Goal: Task Accomplishment & Management: Complete application form

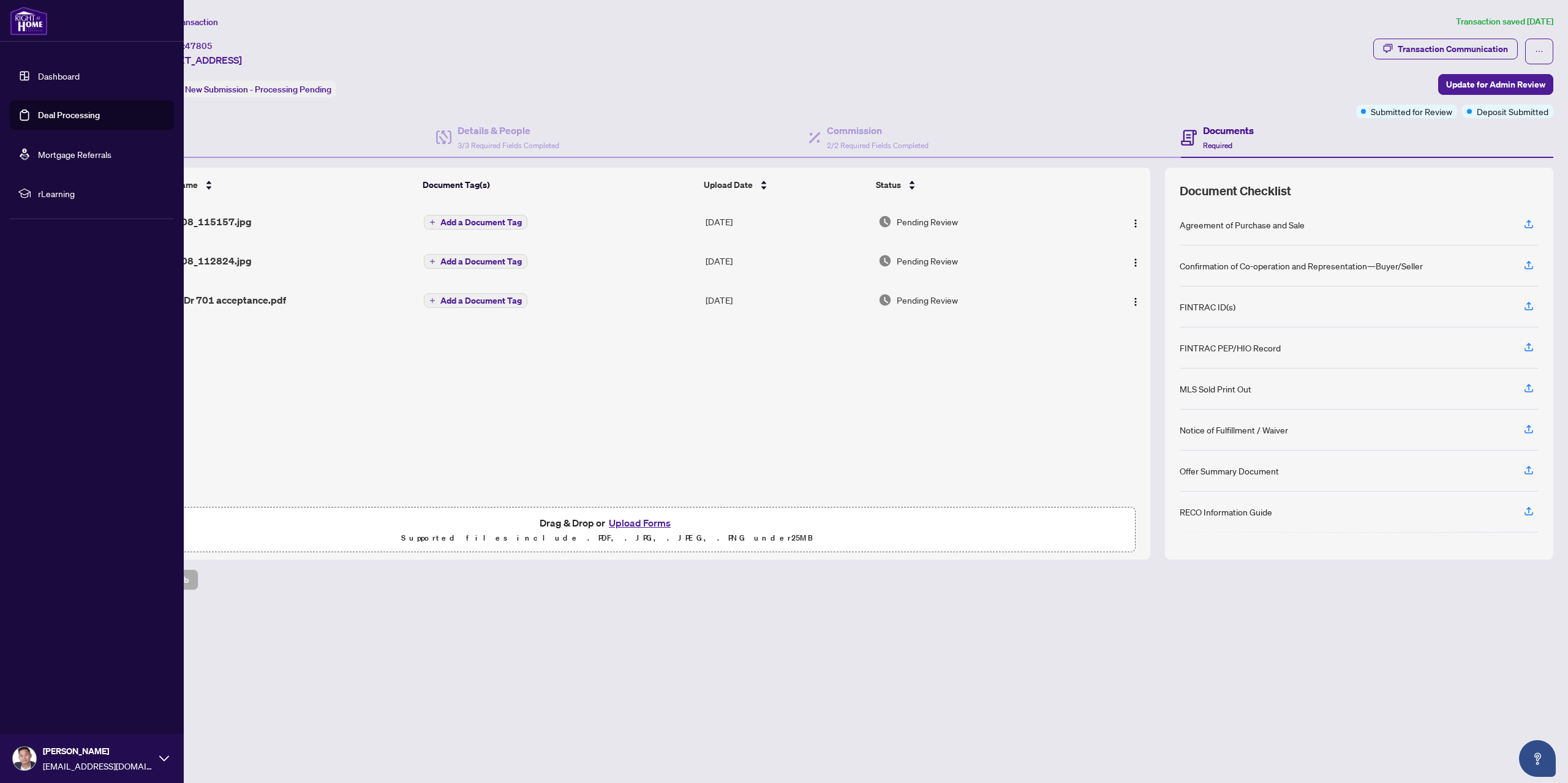
click at [9, 118] on ul "Dashboard Deal Processing Mortgage Referrals rLearning" at bounding box center [92, 134] width 184 height 166
click at [38, 114] on link "Deal Processing" at bounding box center [68, 115] width 62 height 11
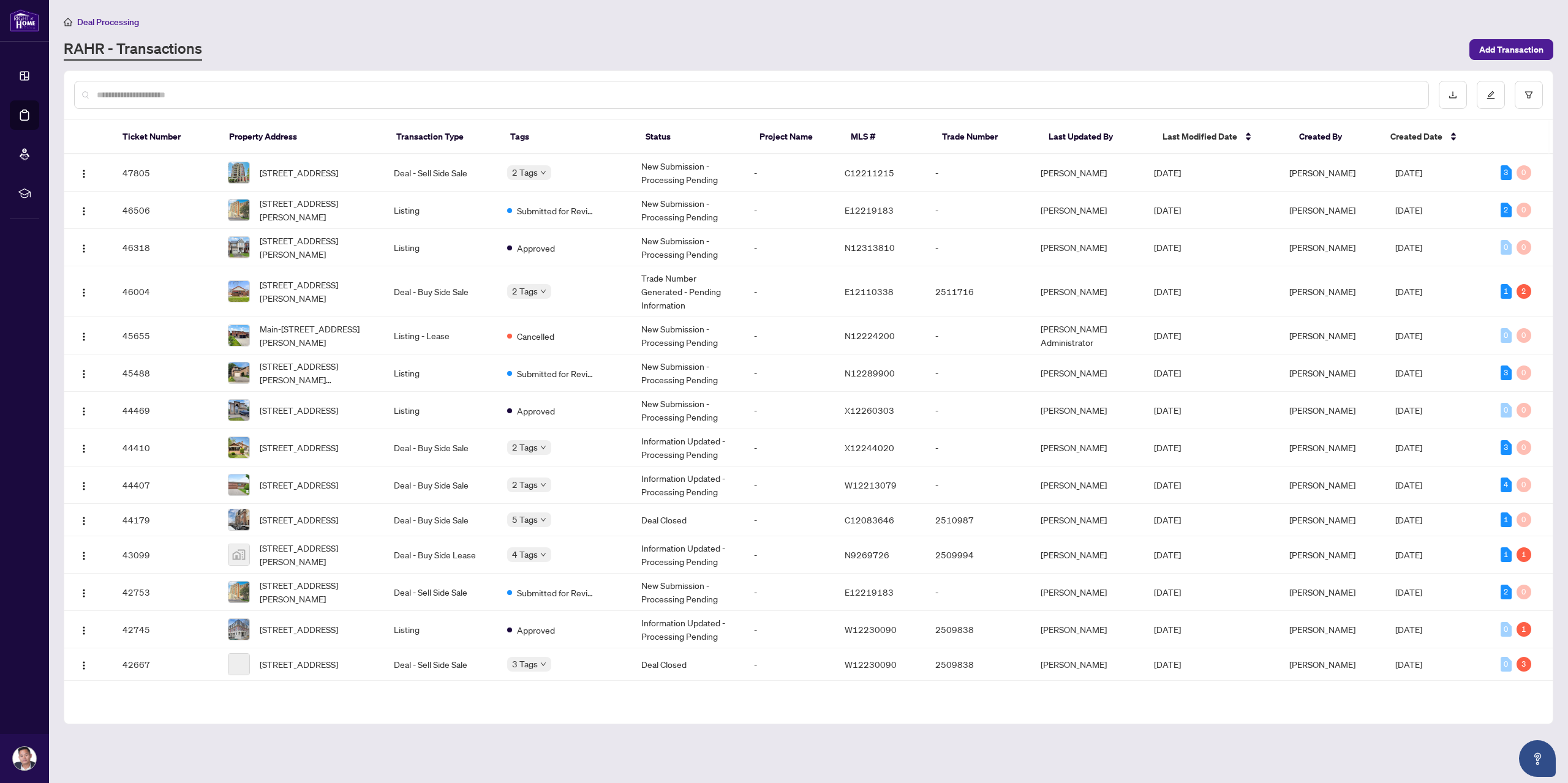
click at [191, 92] on input "text" at bounding box center [757, 95] width 1321 height 14
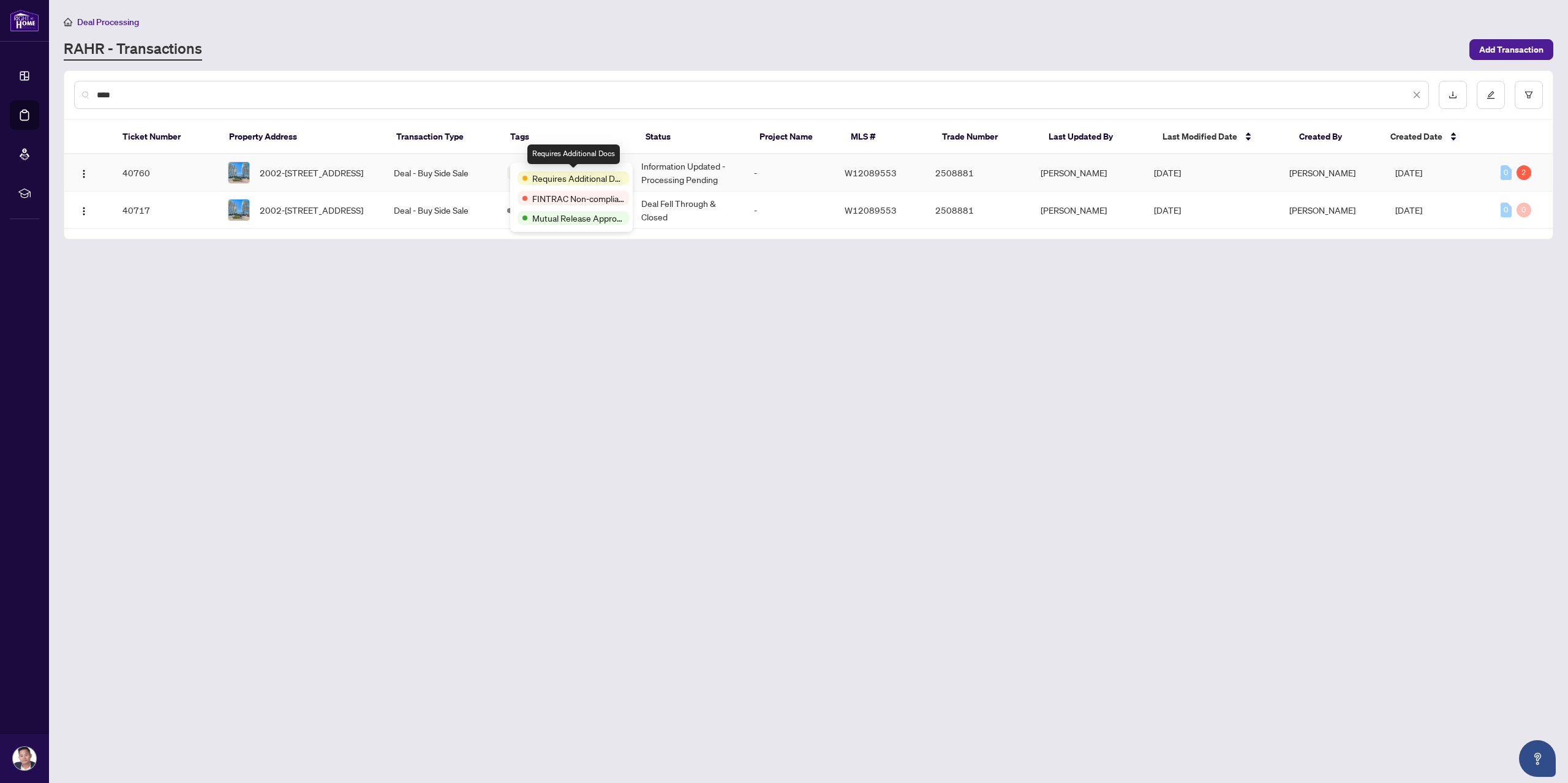
type input "****"
click at [455, 166] on td "Deal - Buy Side Sale" at bounding box center [440, 173] width 113 height 38
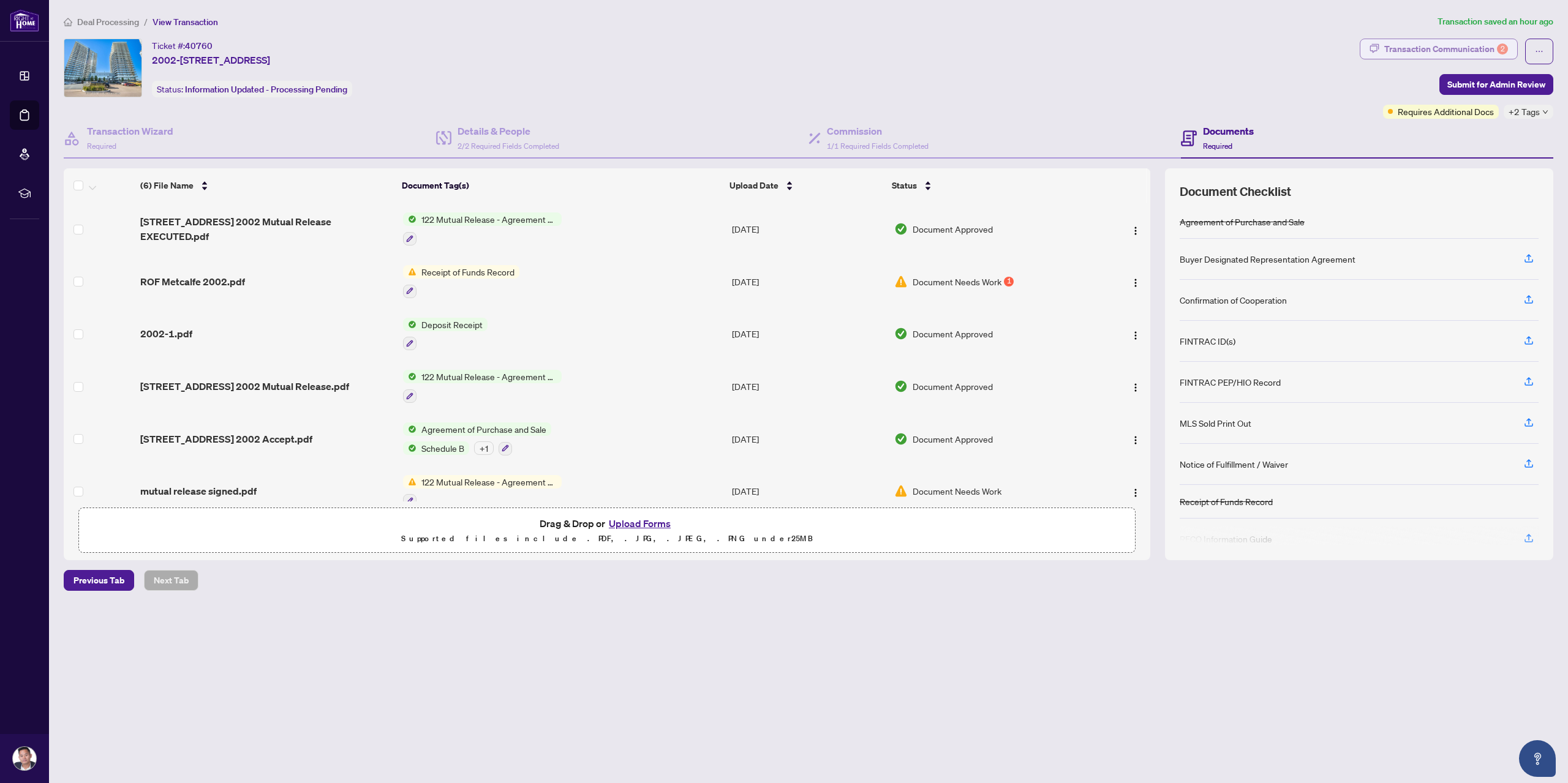
click at [1460, 39] on div "Transaction Communication 2" at bounding box center [1446, 49] width 124 height 19
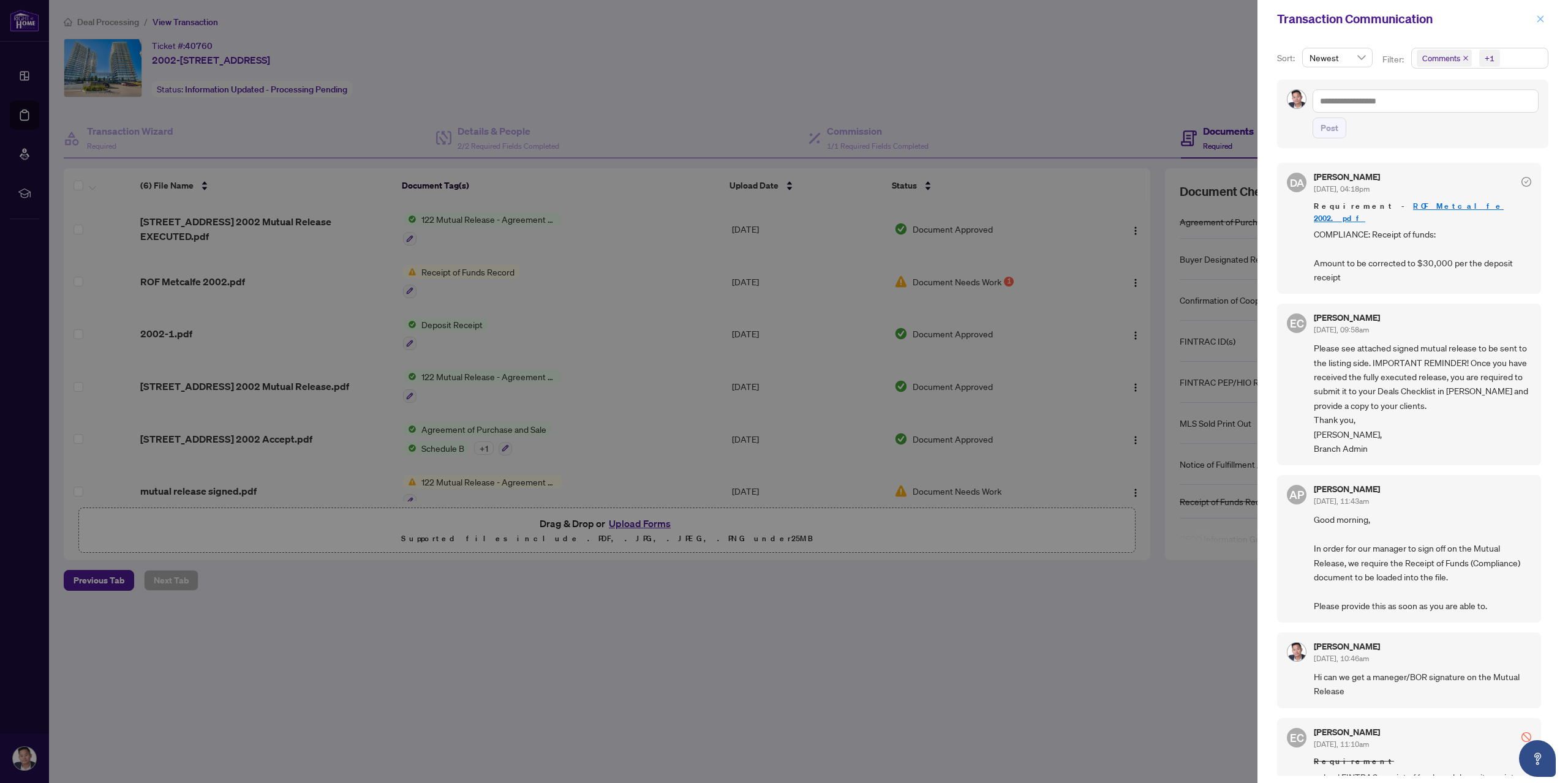
click at [1547, 20] on button "button" at bounding box center [1541, 18] width 16 height 14
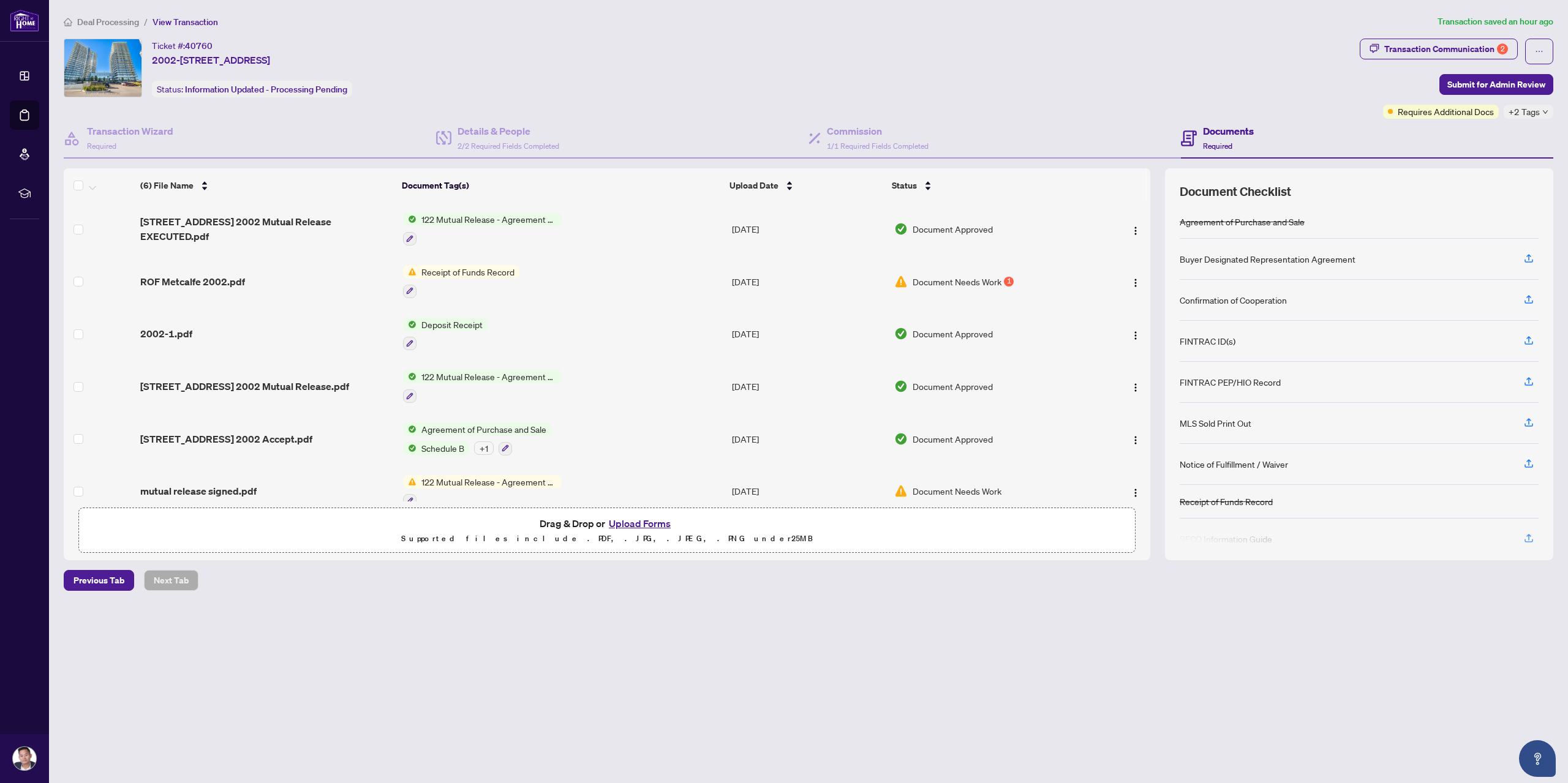
click at [325, 230] on span "[STREET_ADDRESS] 2002 Mutual Release EXECUTED.pdf" at bounding box center [267, 229] width 253 height 30
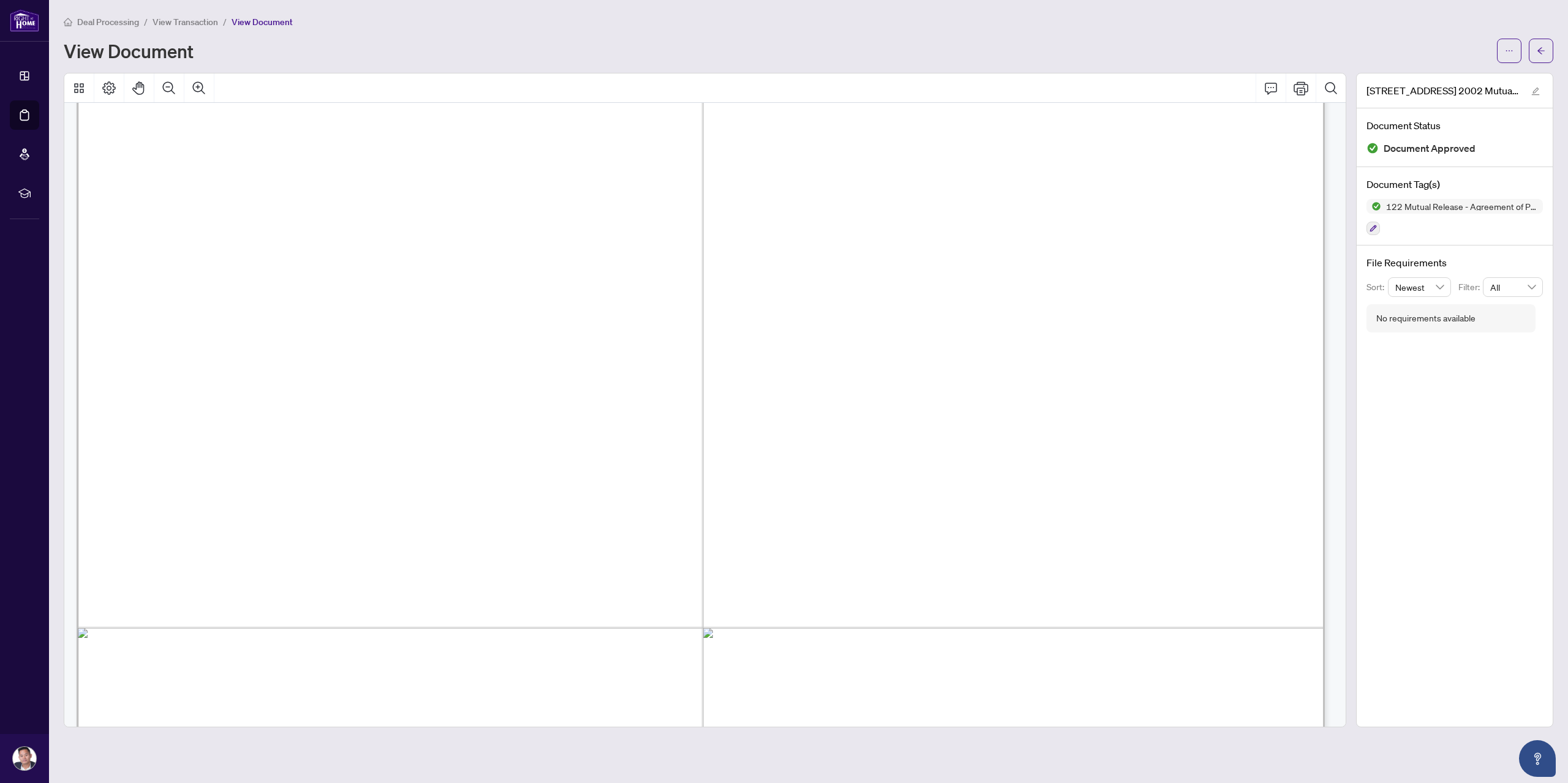
scroll to position [306, 0]
click at [1540, 47] on icon "arrow-left" at bounding box center [1541, 51] width 9 height 9
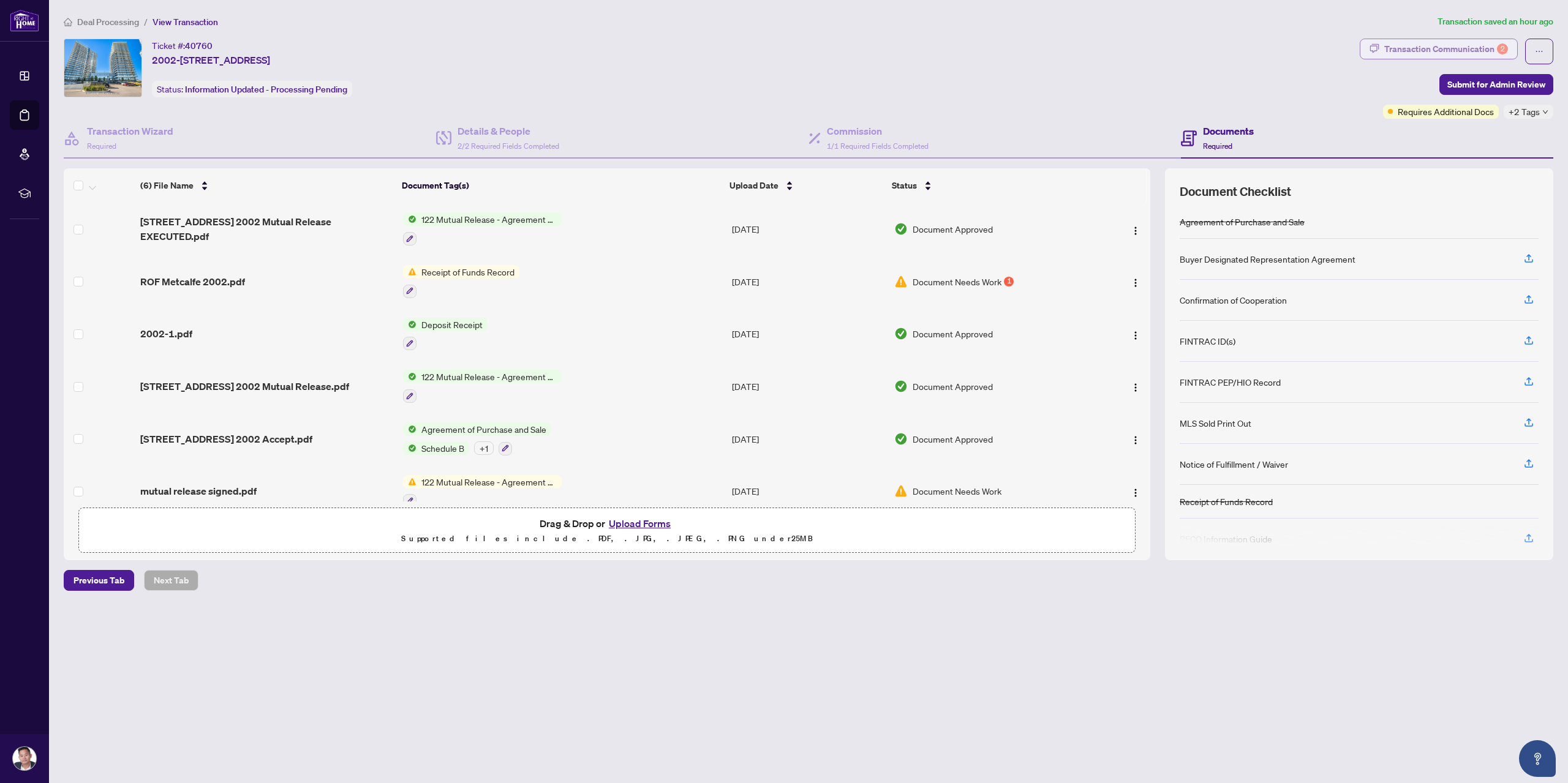
click at [1492, 47] on div "Transaction Communication 2" at bounding box center [1446, 49] width 124 height 19
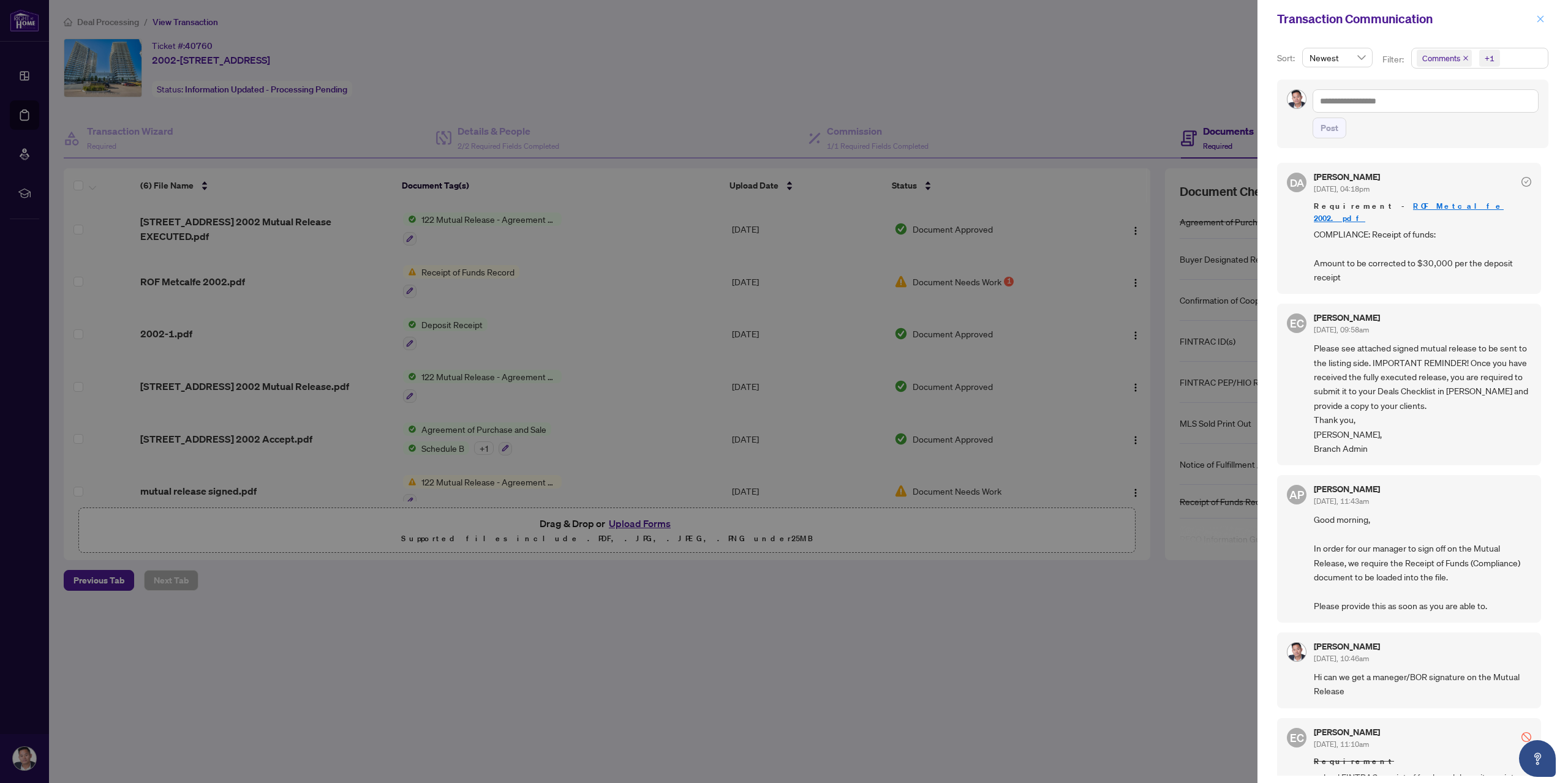
click at [1541, 17] on icon "close" at bounding box center [1540, 18] width 9 height 9
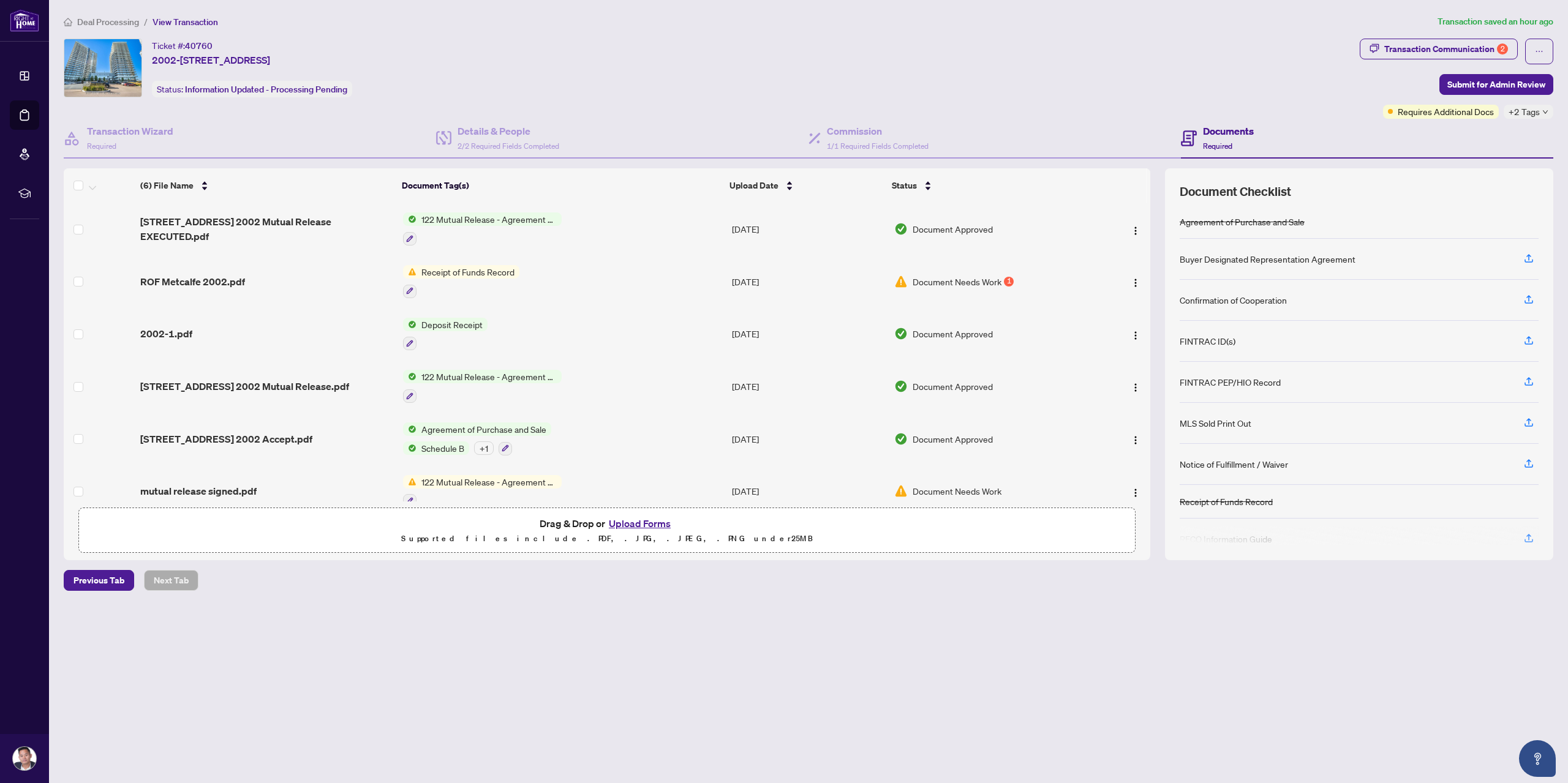
click at [214, 275] on span "ROF Metcalfe 2002.pdf" at bounding box center [193, 282] width 104 height 14
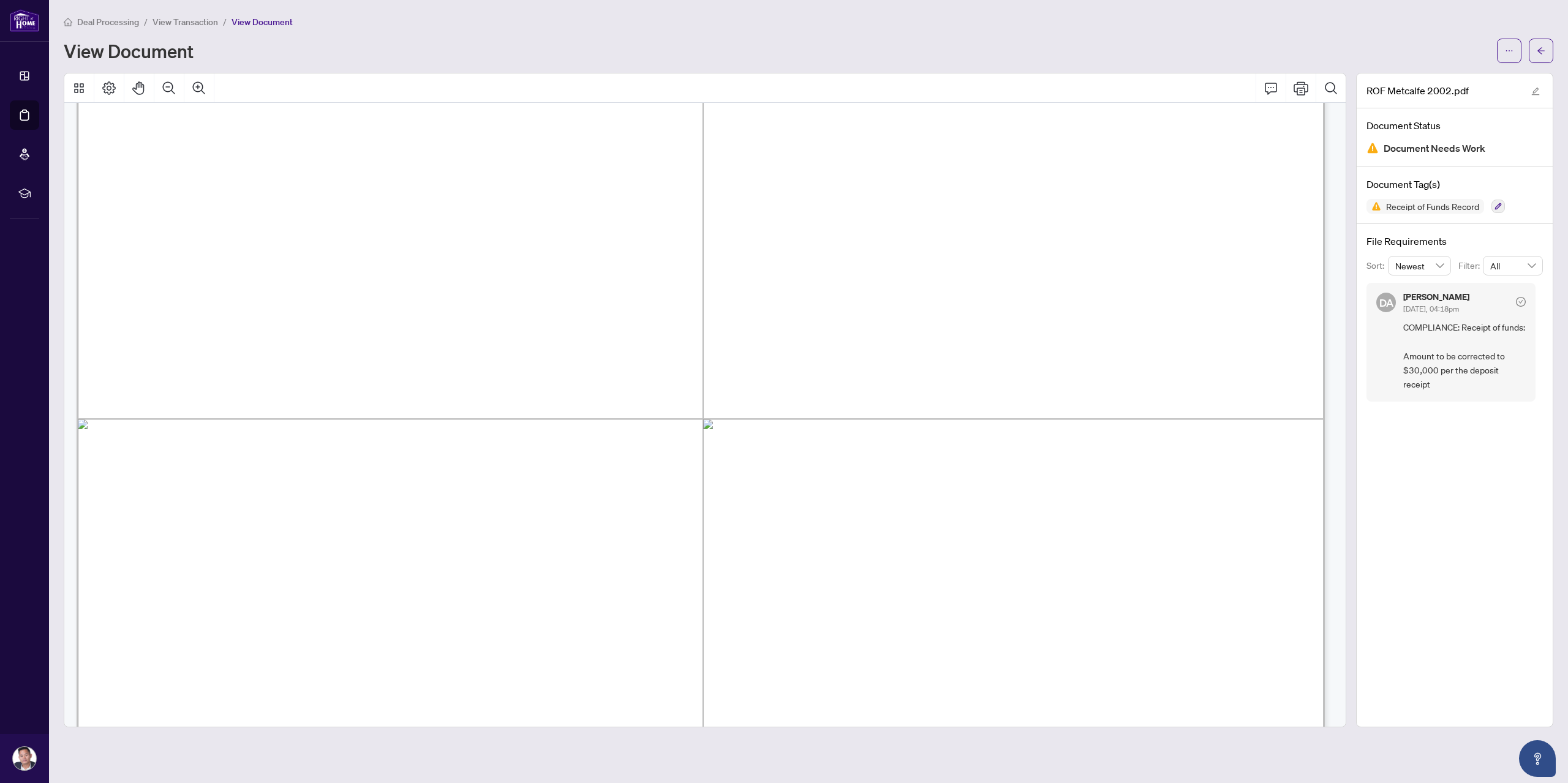
scroll to position [367, 0]
click at [1541, 53] on icon "arrow-left" at bounding box center [1541, 51] width 7 height 6
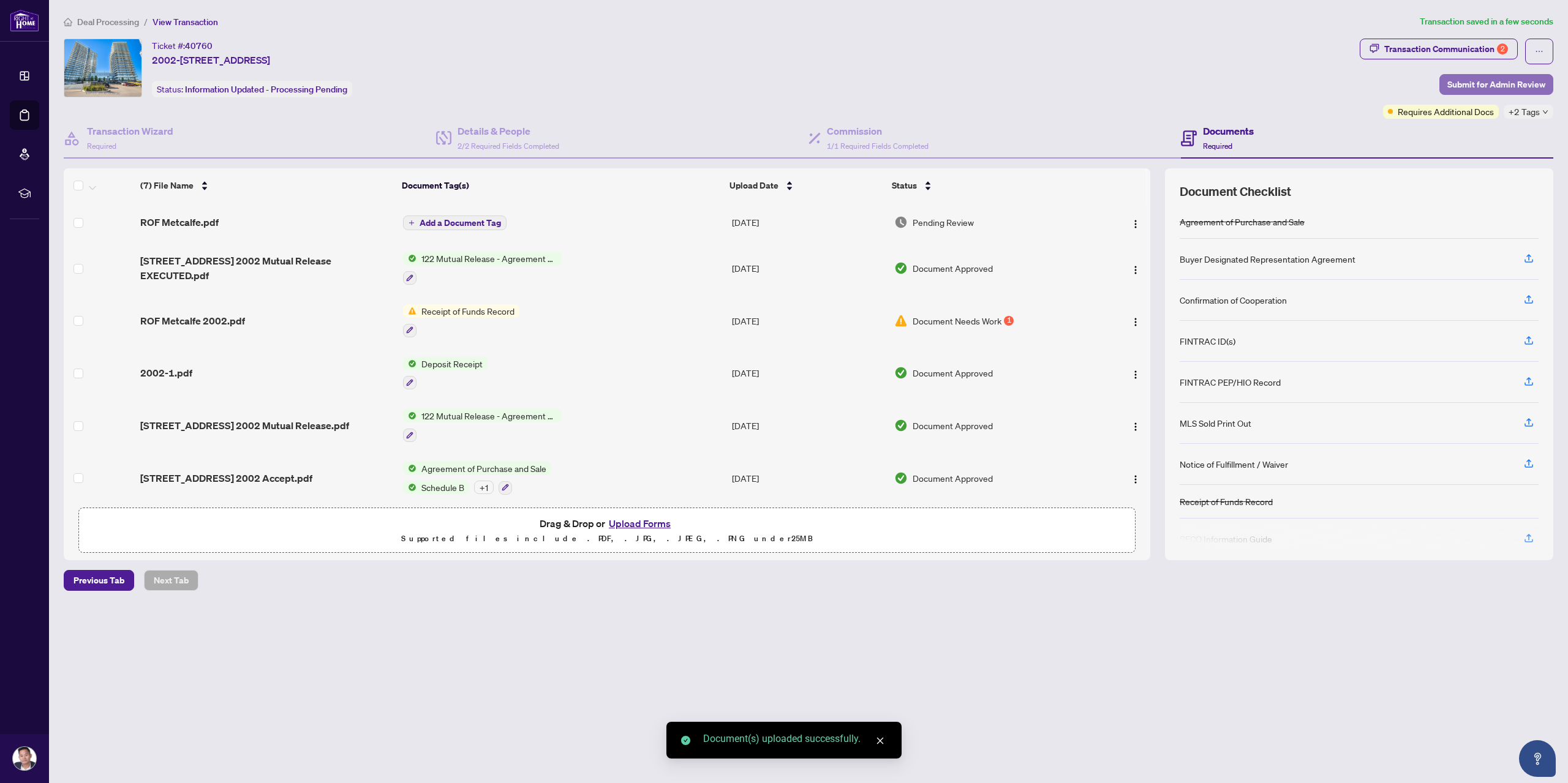
click at [1464, 92] on span "Submit for Admin Review" at bounding box center [1497, 84] width 98 height 19
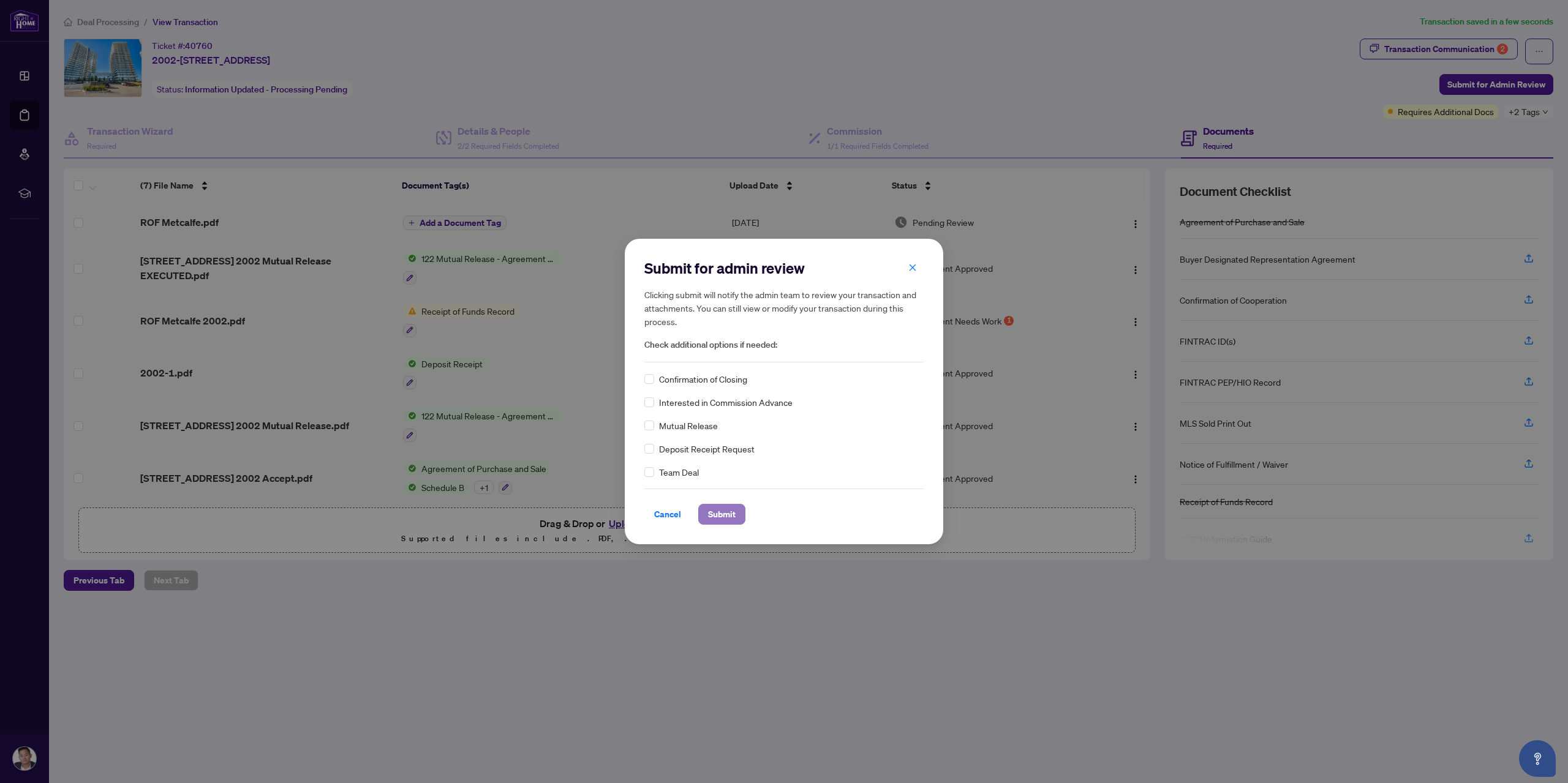
click at [715, 512] on span "Submit" at bounding box center [721, 514] width 27 height 19
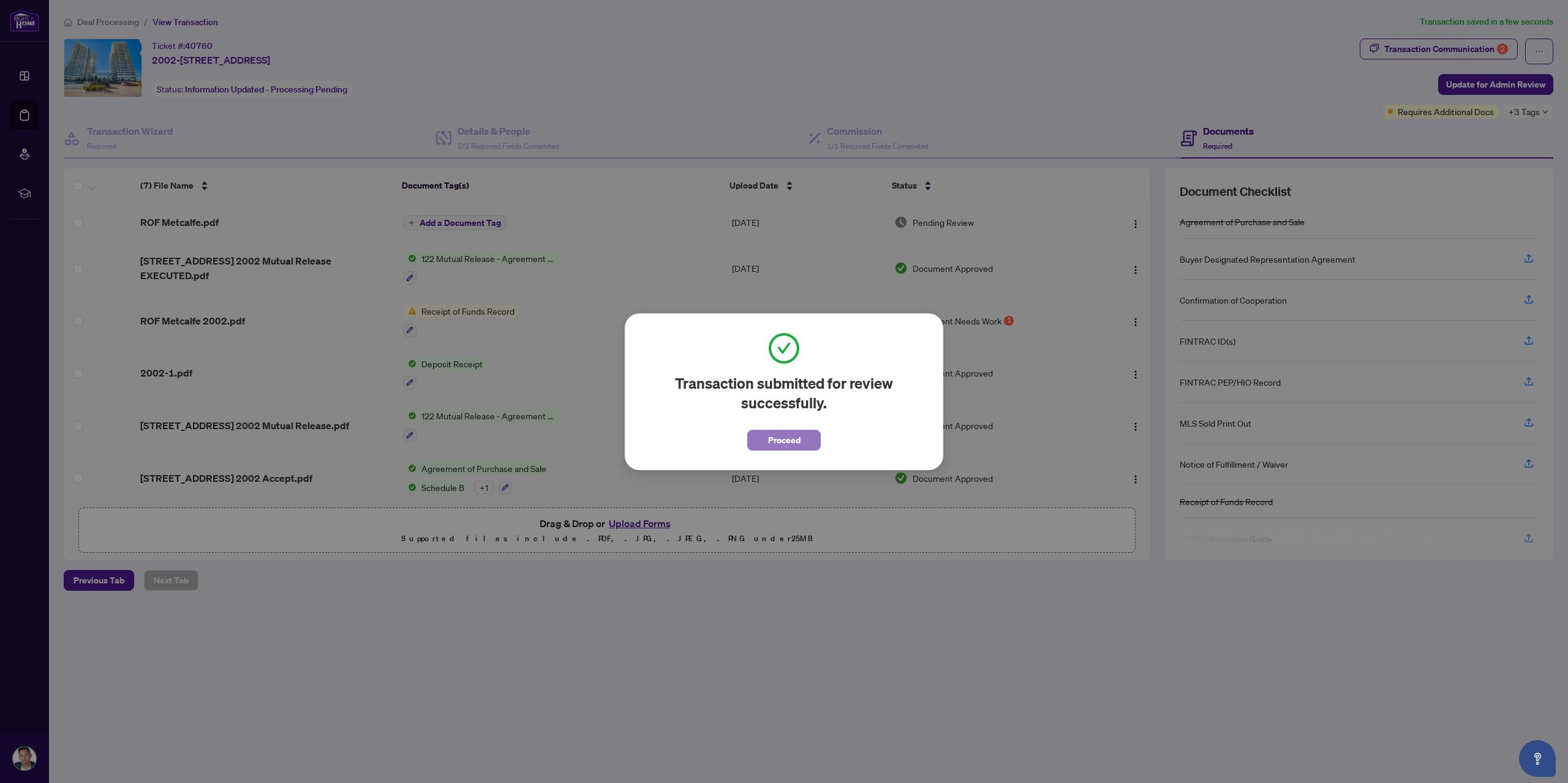
click at [795, 434] on span "Proceed" at bounding box center [784, 440] width 32 height 19
